Goal: Check status: Check status

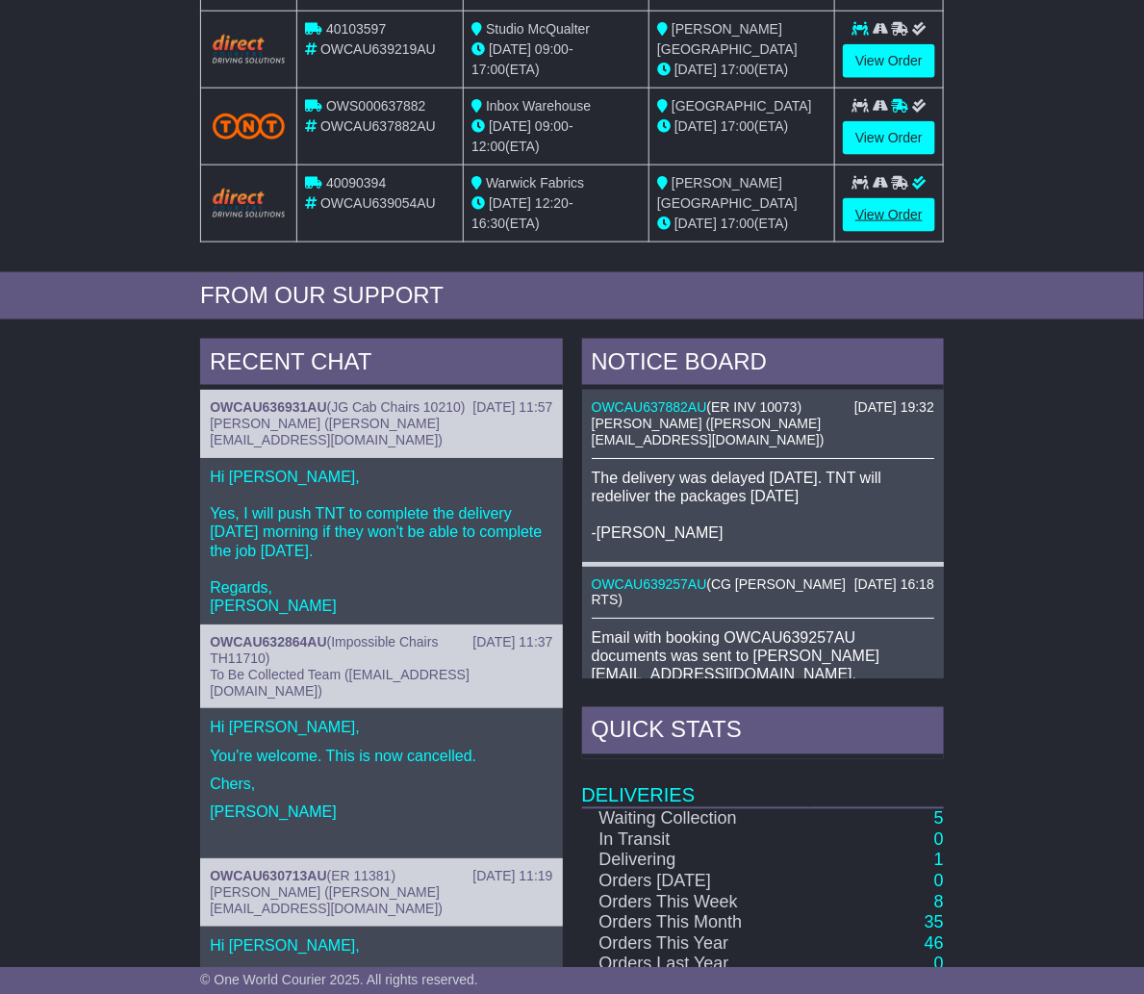
scroll to position [702, 0]
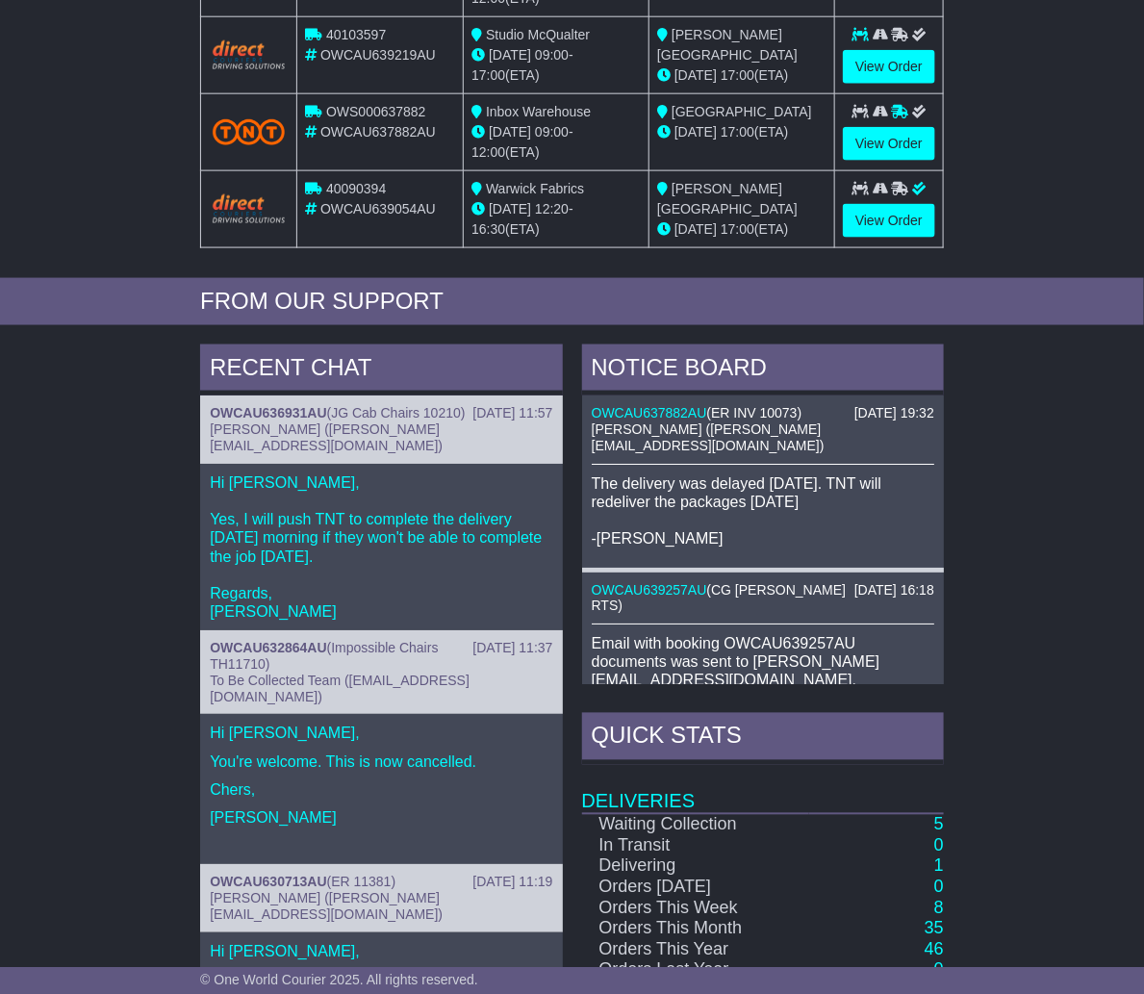
click at [1017, 673] on div "RECENT CHAT [DATE] 11:57 OWCAU636931AU ( JG Cab Chairs 10210 ) [PERSON_NAME] ([…" at bounding box center [572, 750] width 1144 height 831
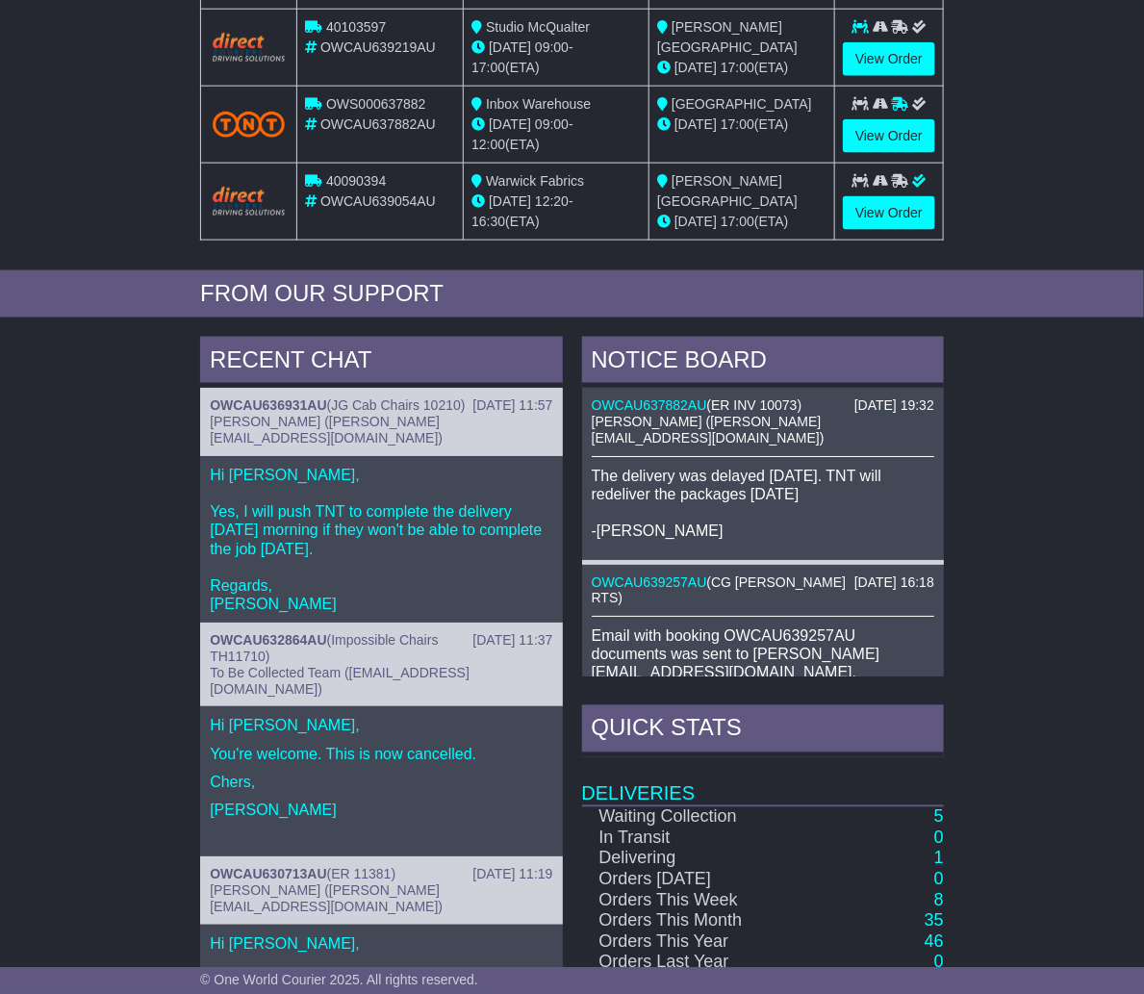
scroll to position [0, 0]
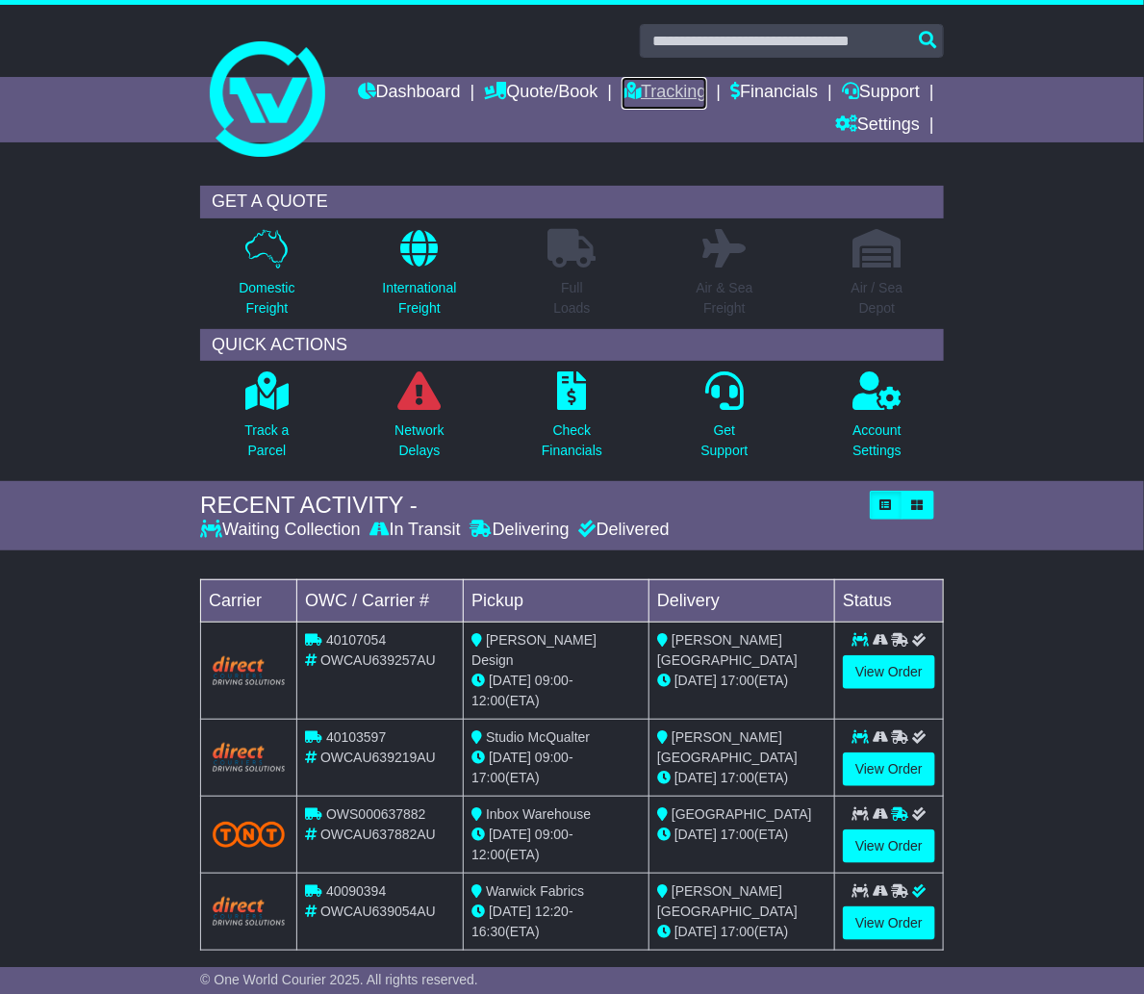
click at [706, 88] on link "Tracking" at bounding box center [664, 93] width 85 height 33
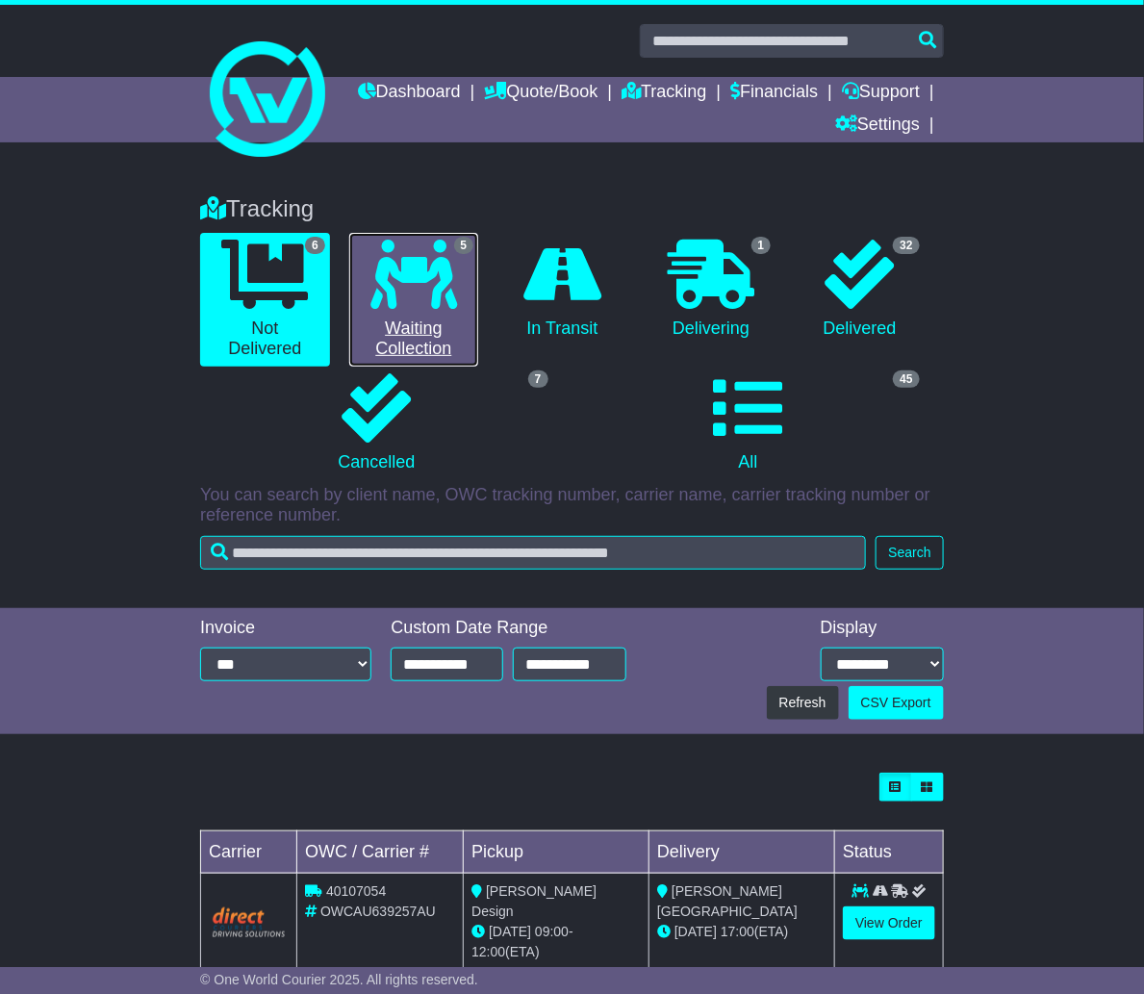
click at [403, 290] on icon at bounding box center [413, 274] width 87 height 69
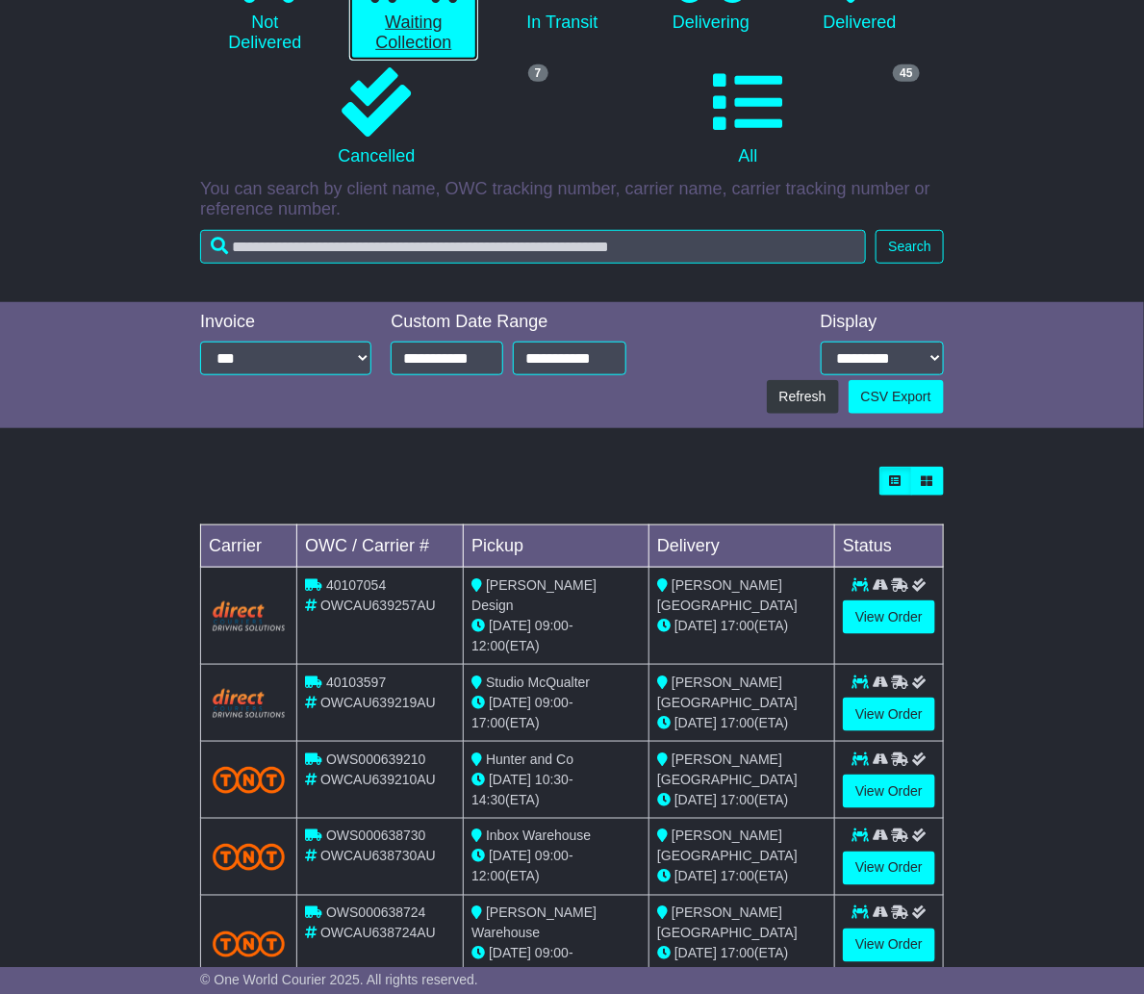
scroll to position [329, 0]
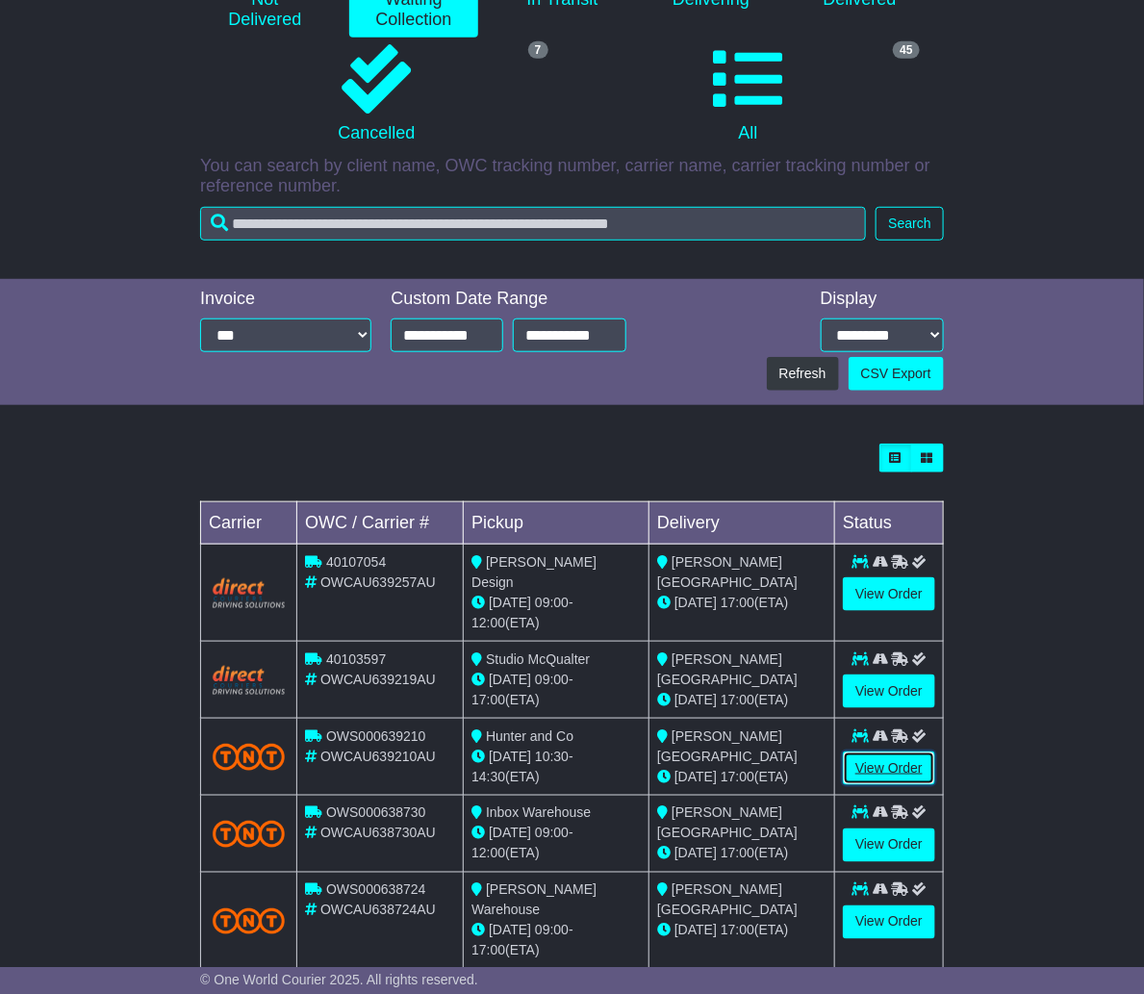
click at [872, 751] on link "View Order" at bounding box center [889, 768] width 92 height 34
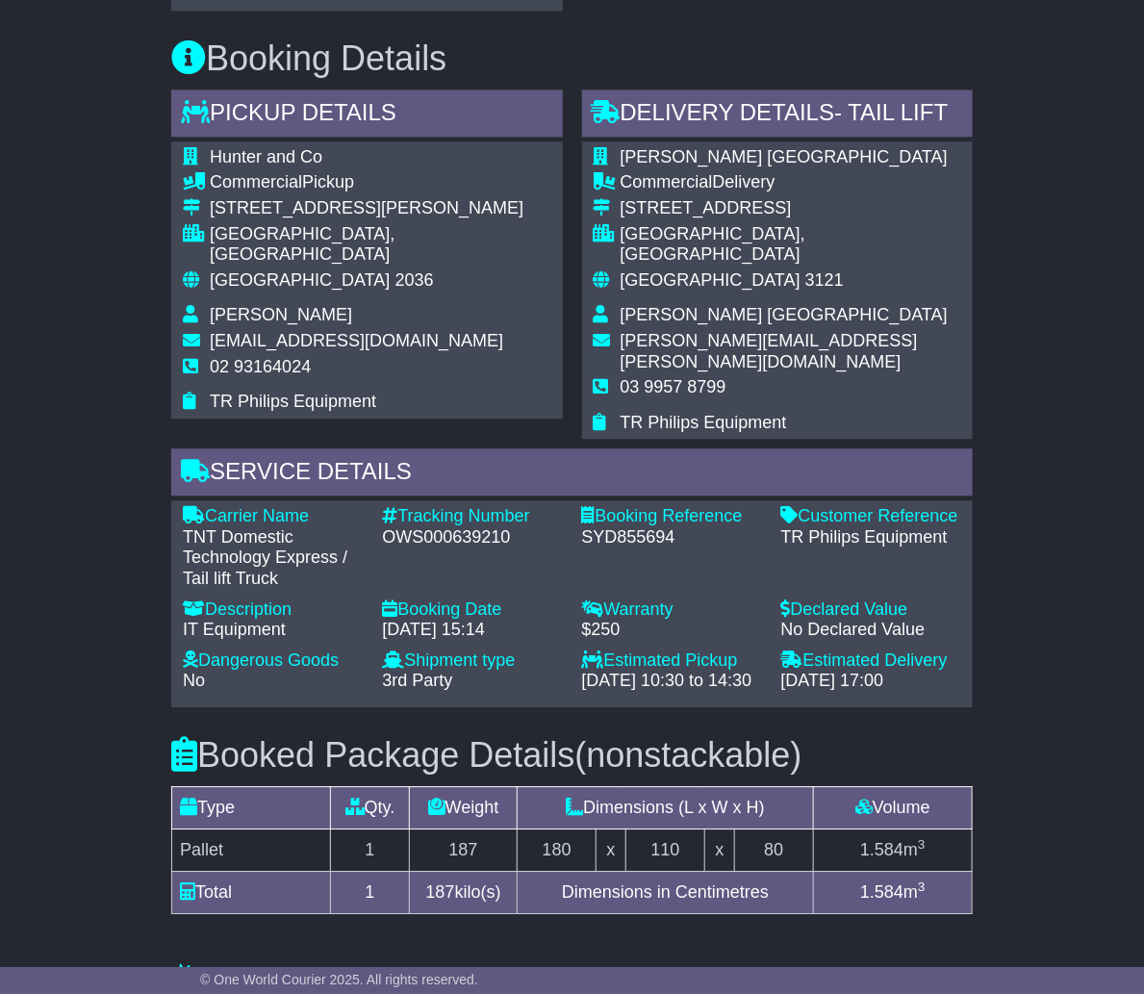
scroll to position [1291, 0]
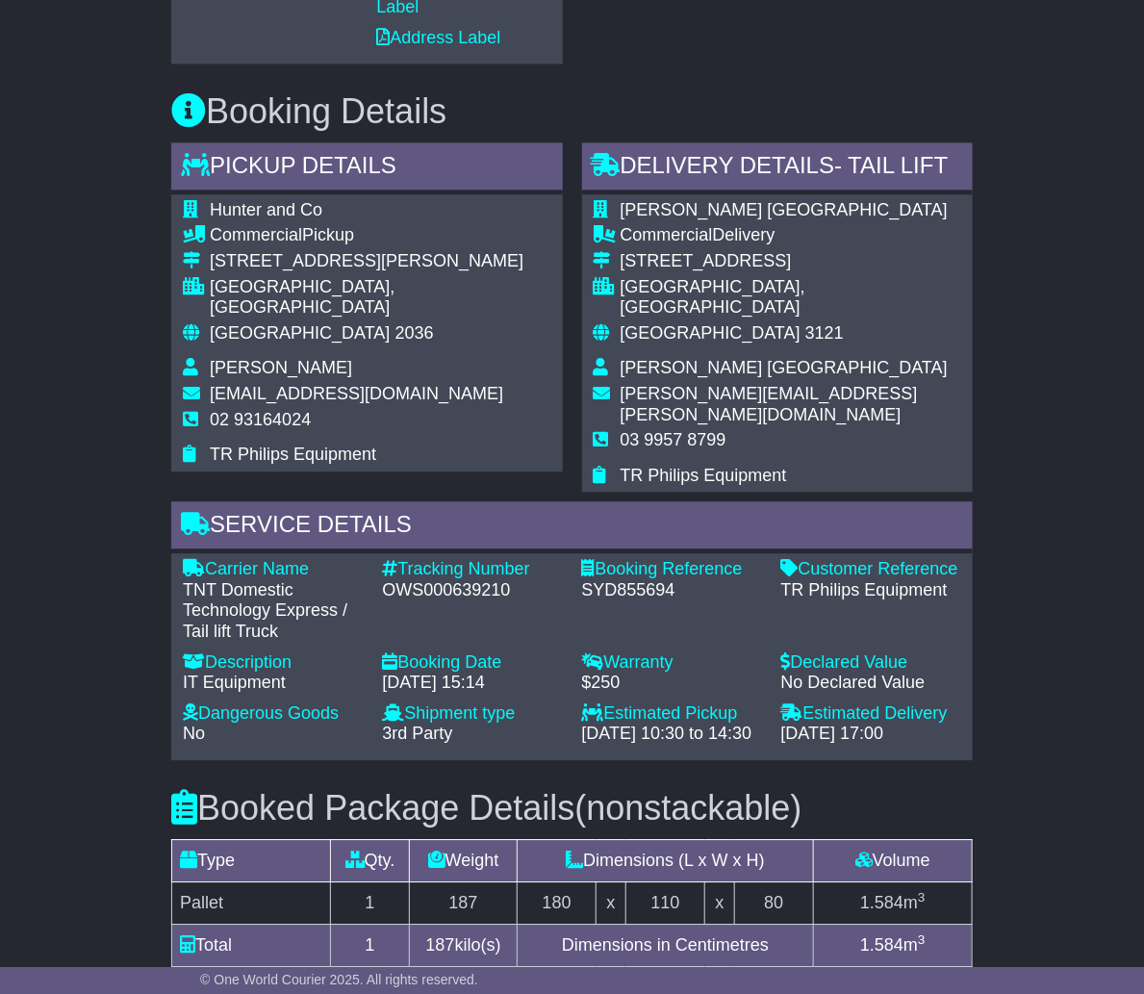
scroll to position [1238, 0]
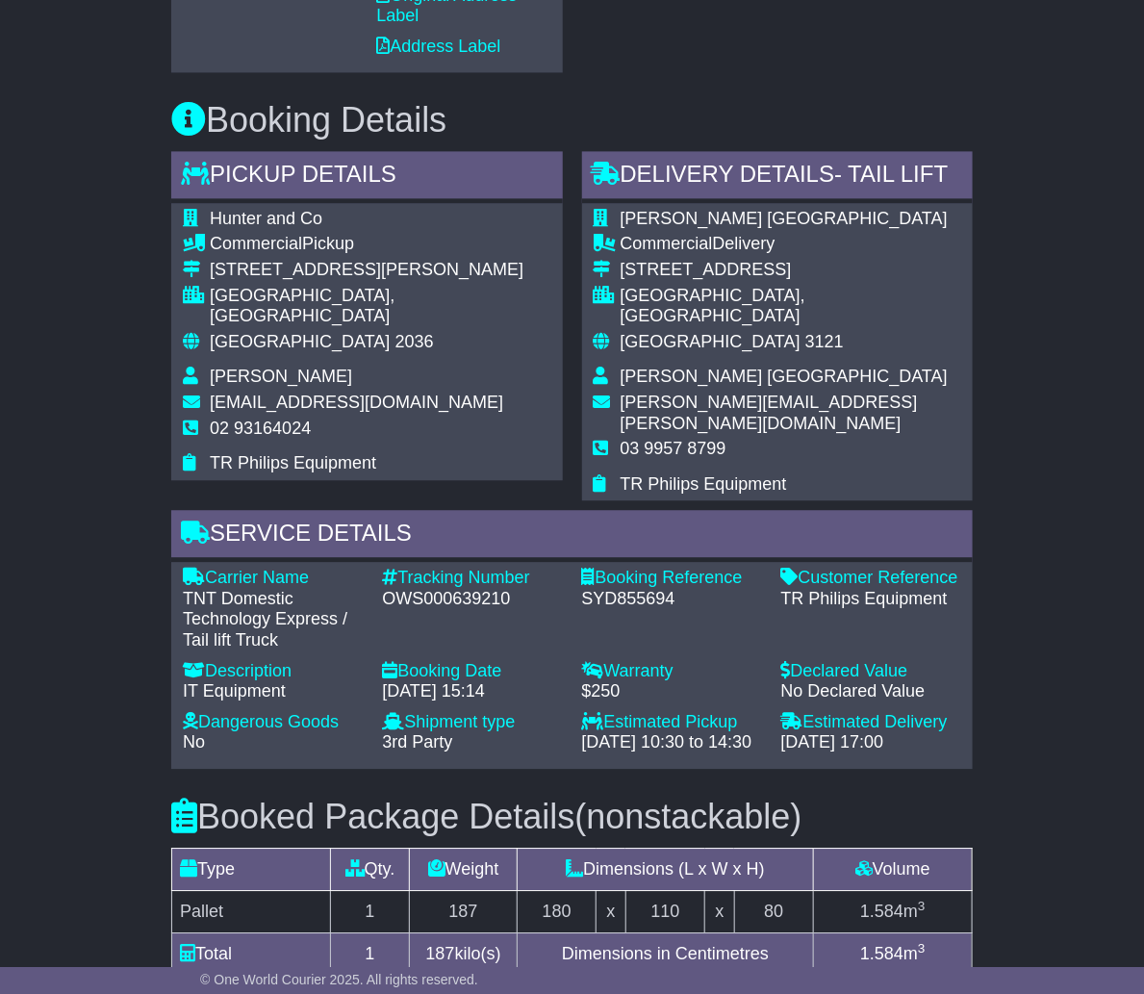
click at [811, 102] on h3 "Booking Details" at bounding box center [571, 120] width 801 height 38
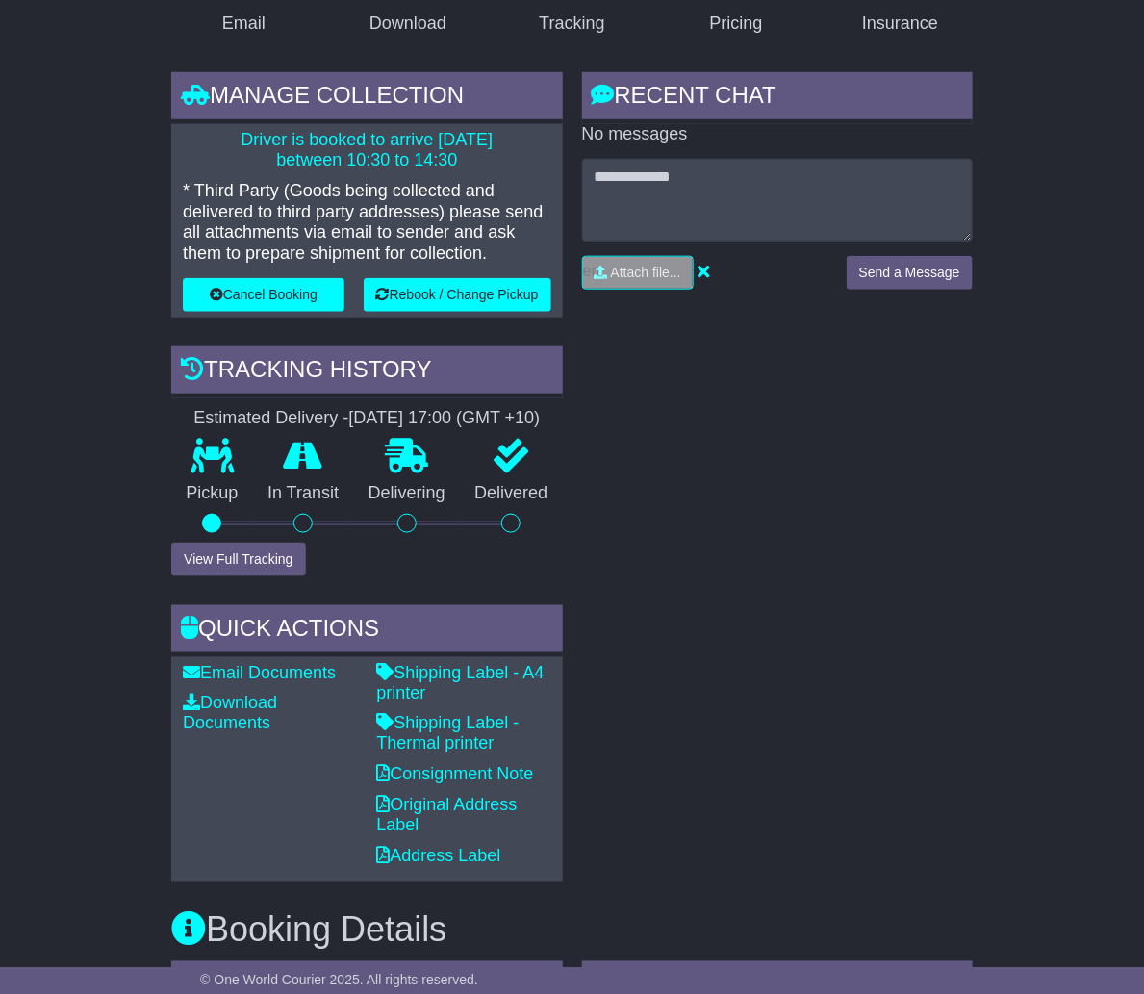
scroll to position [0, 0]
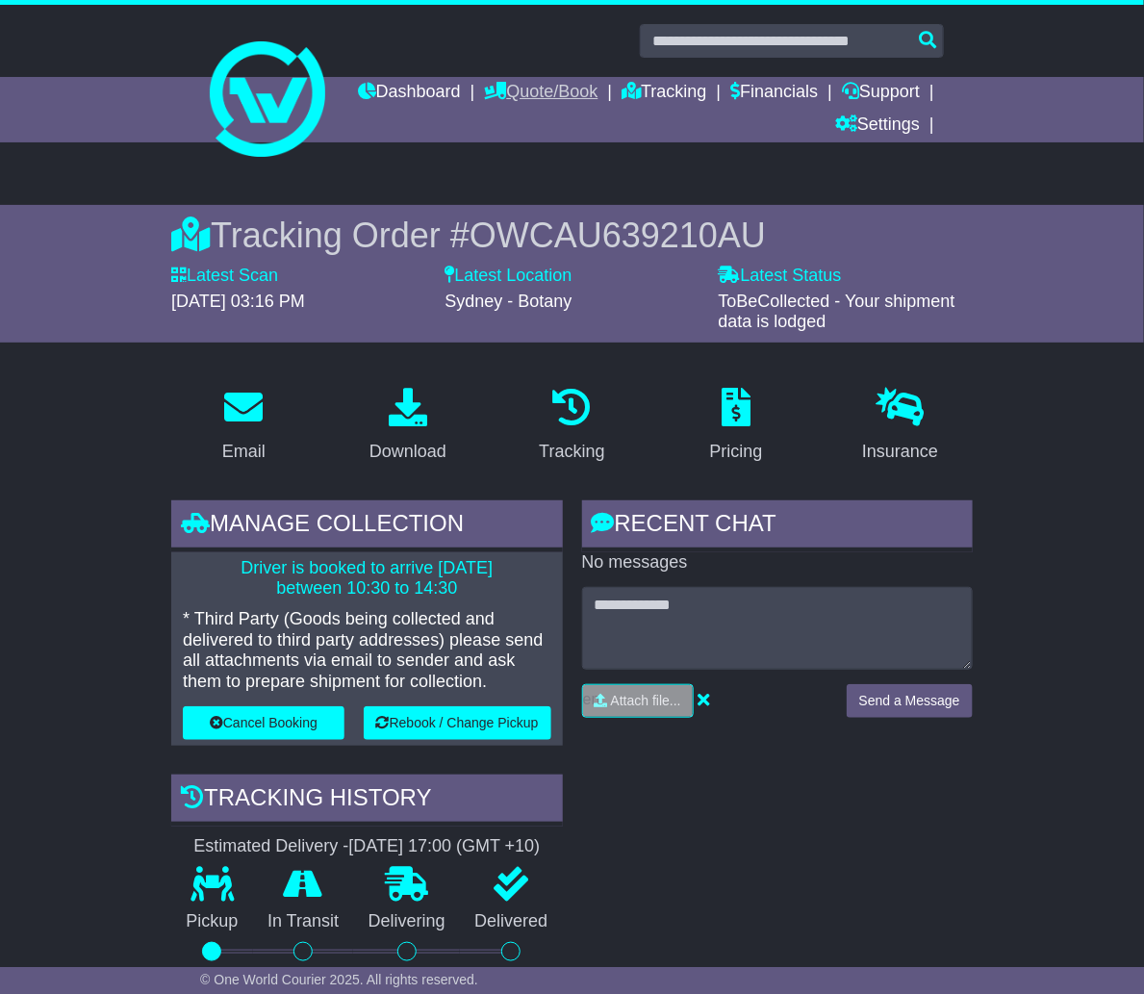
click at [598, 90] on link "Quote/Book" at bounding box center [542, 93] width 114 height 33
